Goal: Transaction & Acquisition: Purchase product/service

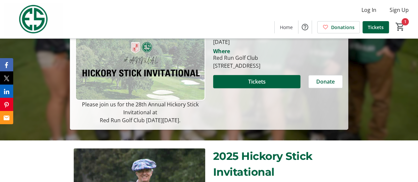
scroll to position [112, 0]
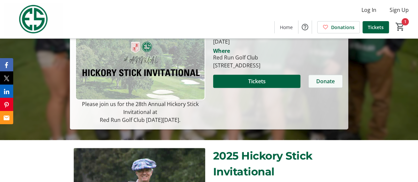
click at [324, 80] on span "Donate" at bounding box center [325, 81] width 19 height 8
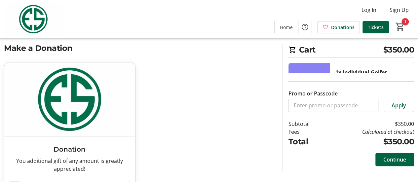
scroll to position [61, 0]
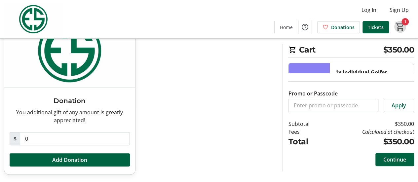
click at [405, 22] on span "Cart" at bounding box center [401, 27] width 12 height 12
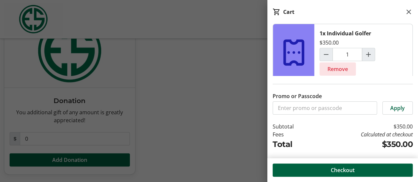
click at [339, 68] on span "Remove" at bounding box center [338, 69] width 21 height 8
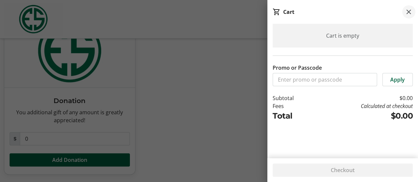
click at [408, 10] on mat-icon at bounding box center [409, 12] width 8 height 8
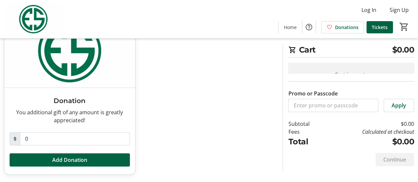
click at [142, 89] on div "Donation You additional gift of any amount is greatly appreciated! Read more Yo…" at bounding box center [139, 98] width 279 height 169
